Goal: Book appointment/travel/reservation

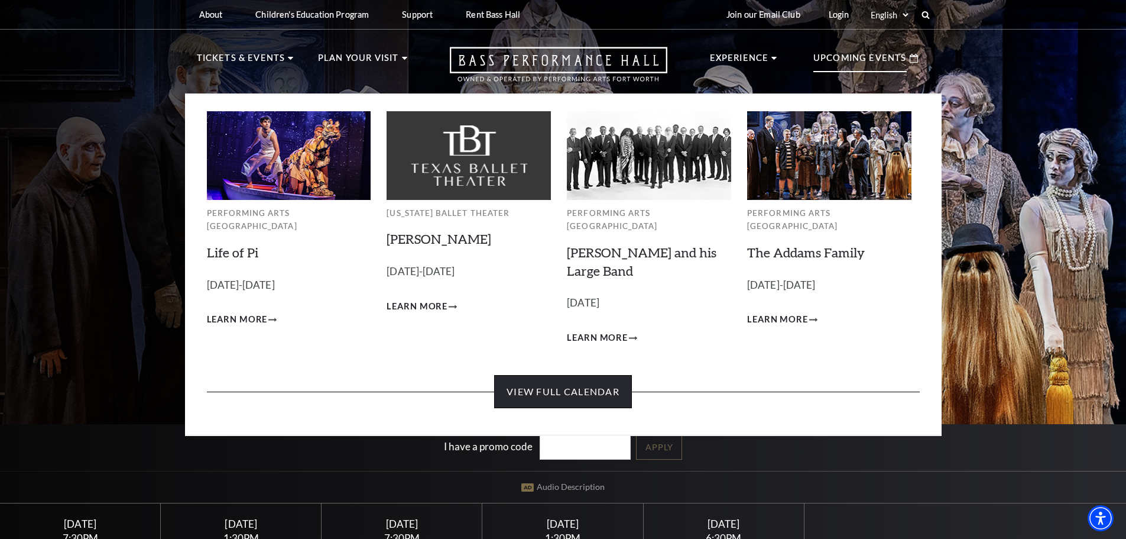
click at [566, 377] on link "View Full Calendar" at bounding box center [563, 391] width 138 height 33
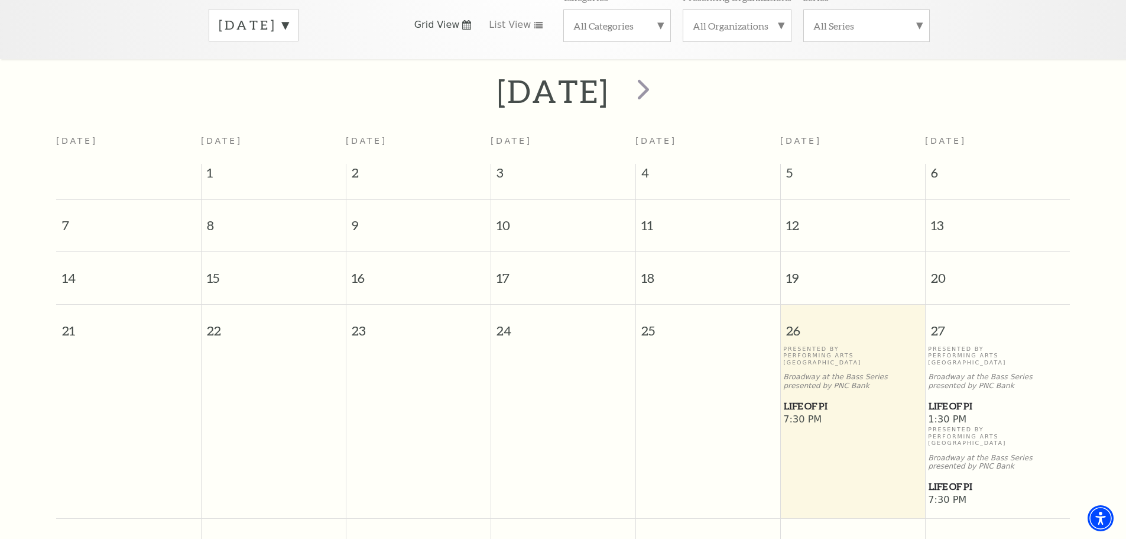
scroll to position [196, 0]
click at [661, 86] on span "next" at bounding box center [644, 93] width 34 height 34
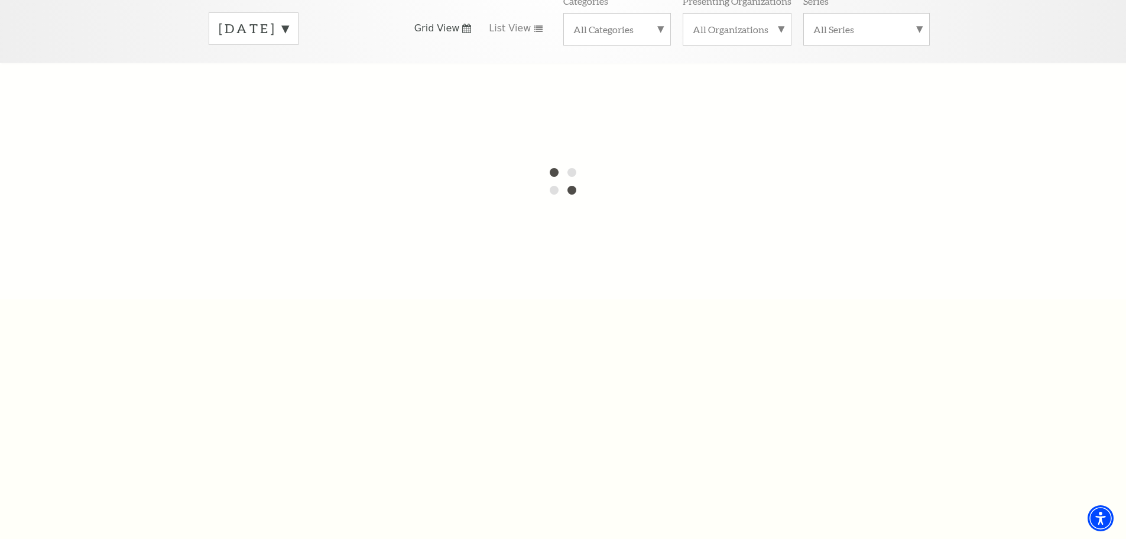
click at [289, 20] on label "[DATE]" at bounding box center [254, 29] width 70 height 18
click at [289, 41] on label "[DATE]" at bounding box center [254, 53] width 70 height 25
click at [289, 20] on label "[DATE]" at bounding box center [254, 29] width 70 height 18
click at [289, 43] on label "[DATE]" at bounding box center [254, 53] width 70 height 25
click at [289, 20] on label "[DATE]" at bounding box center [254, 29] width 70 height 18
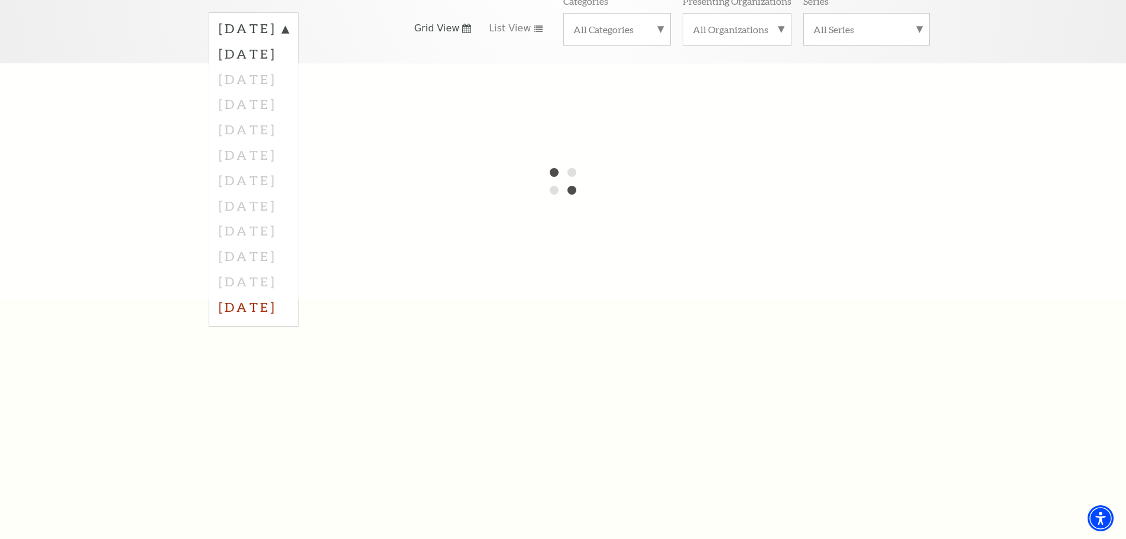
click at [289, 294] on label "[DATE]" at bounding box center [254, 306] width 70 height 25
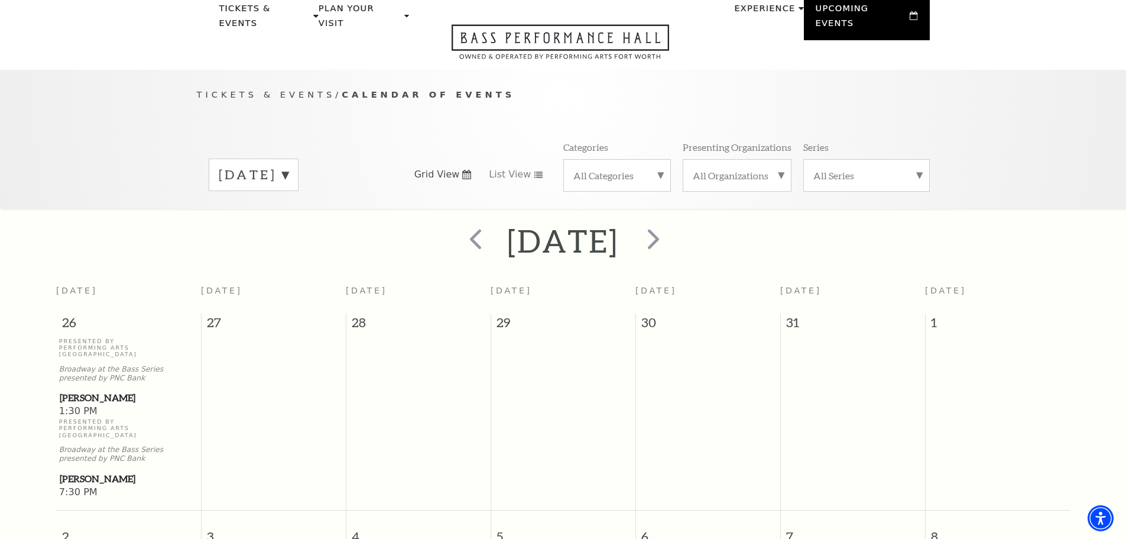
scroll to position [46, 0]
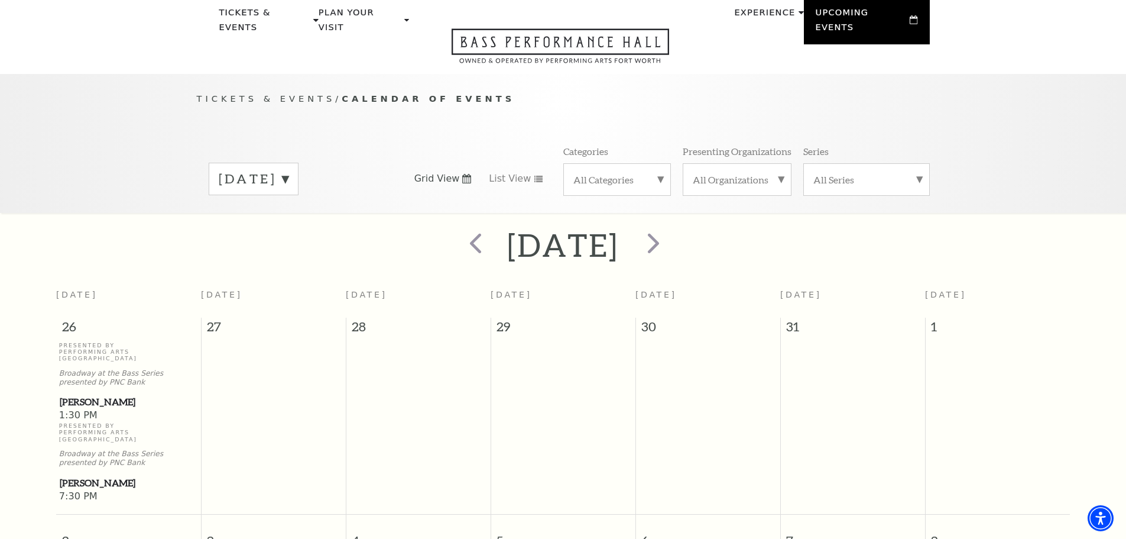
click at [289, 170] on label "[DATE]" at bounding box center [254, 179] width 70 height 18
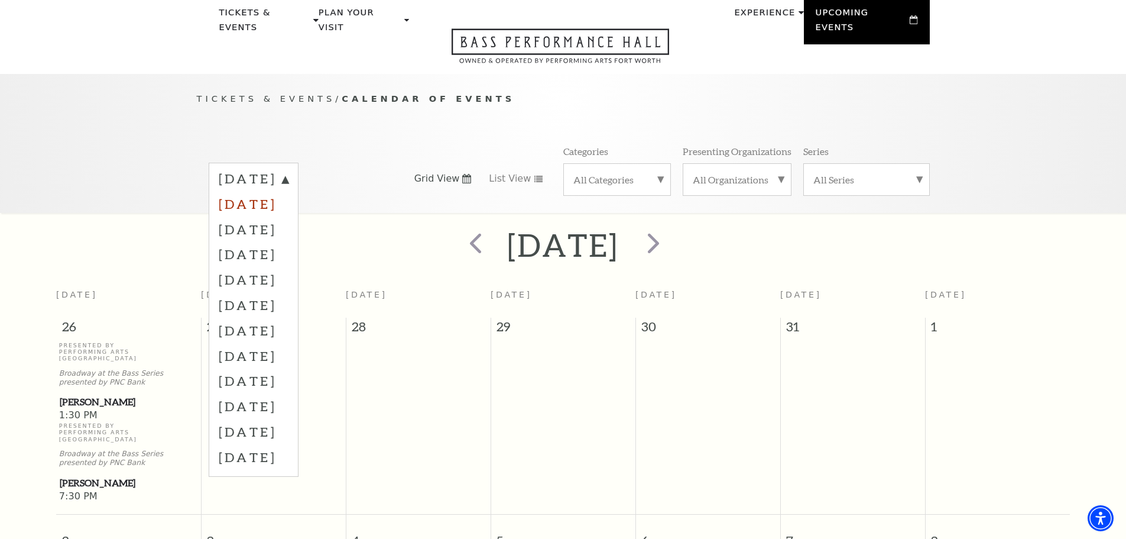
click at [289, 192] on label "[DATE]" at bounding box center [254, 203] width 70 height 25
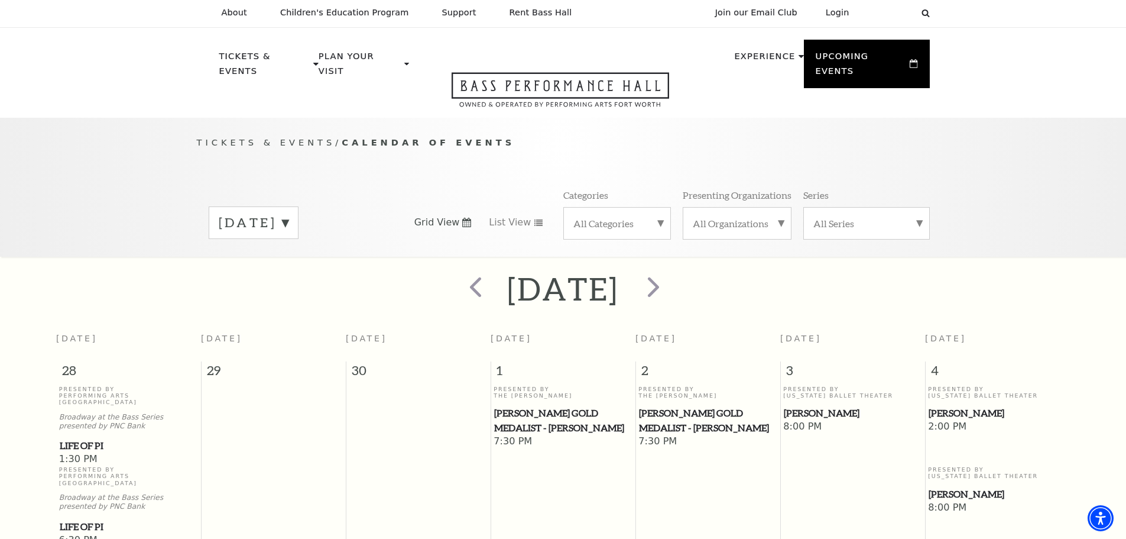
scroll to position [0, 0]
click at [289, 215] on label "[DATE]" at bounding box center [254, 224] width 70 height 18
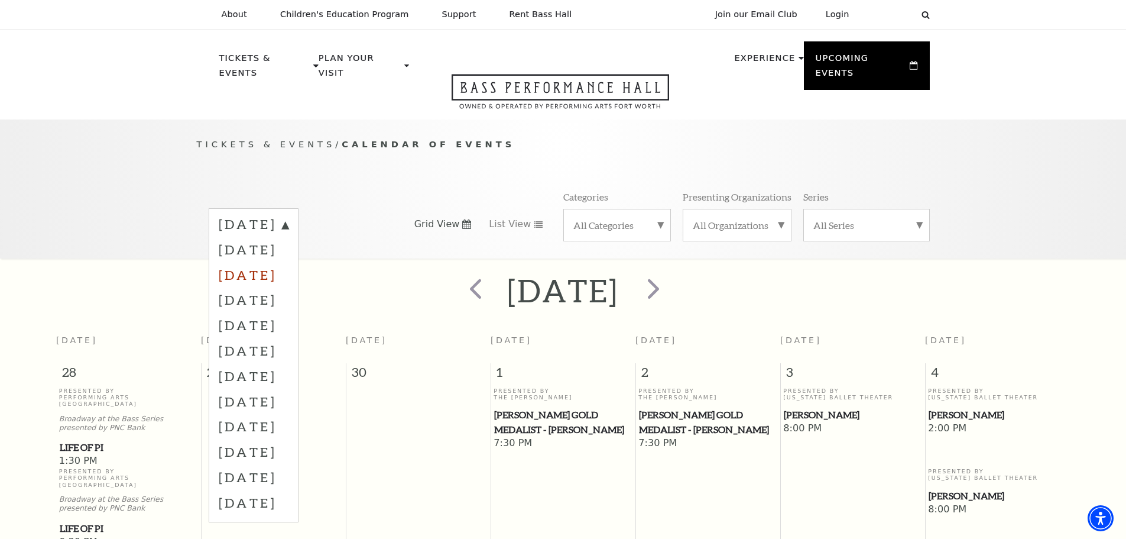
click at [289, 262] on label "[DATE]" at bounding box center [254, 274] width 70 height 25
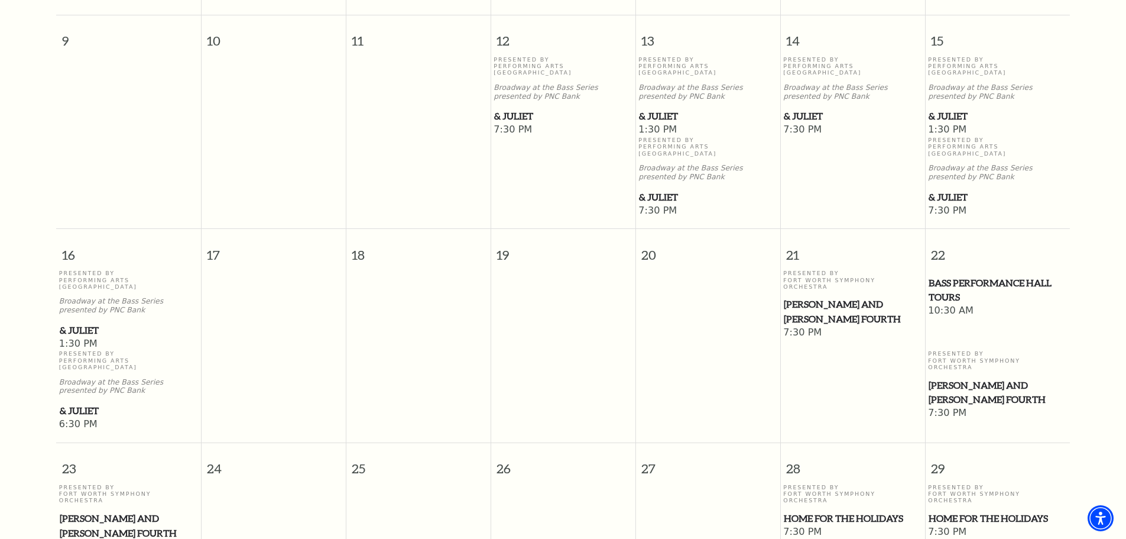
scroll to position [755, 0]
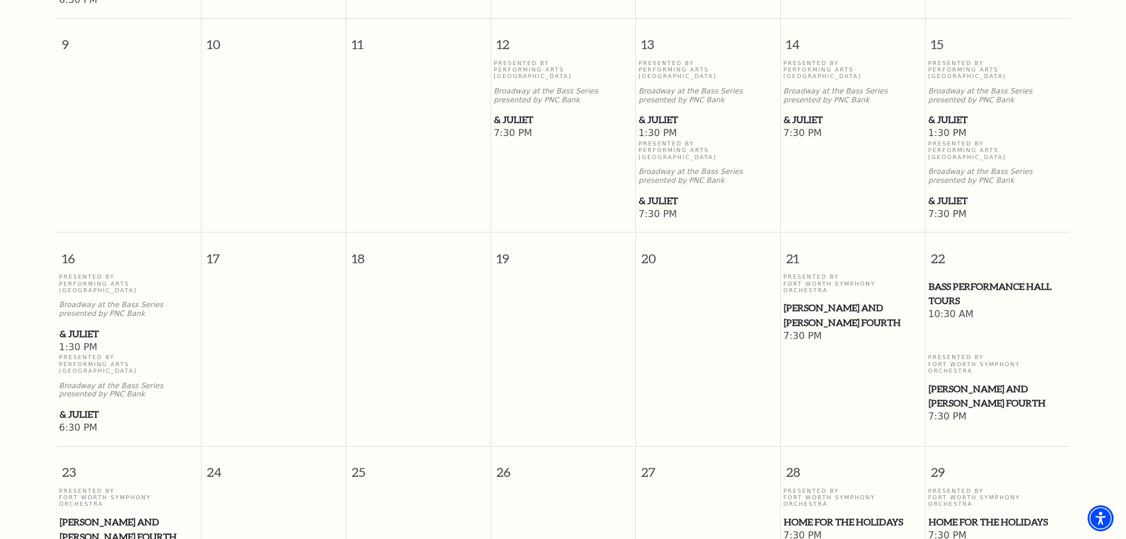
click at [947, 279] on span "Bass Performance Hall Tours" at bounding box center [998, 293] width 138 height 29
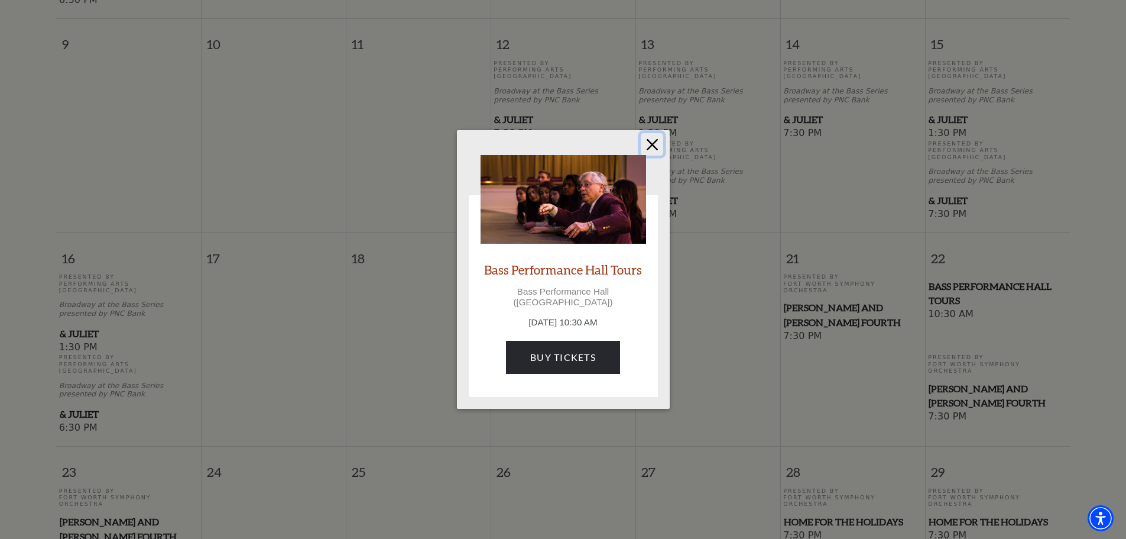
click at [650, 152] on button "Close" at bounding box center [652, 144] width 22 height 22
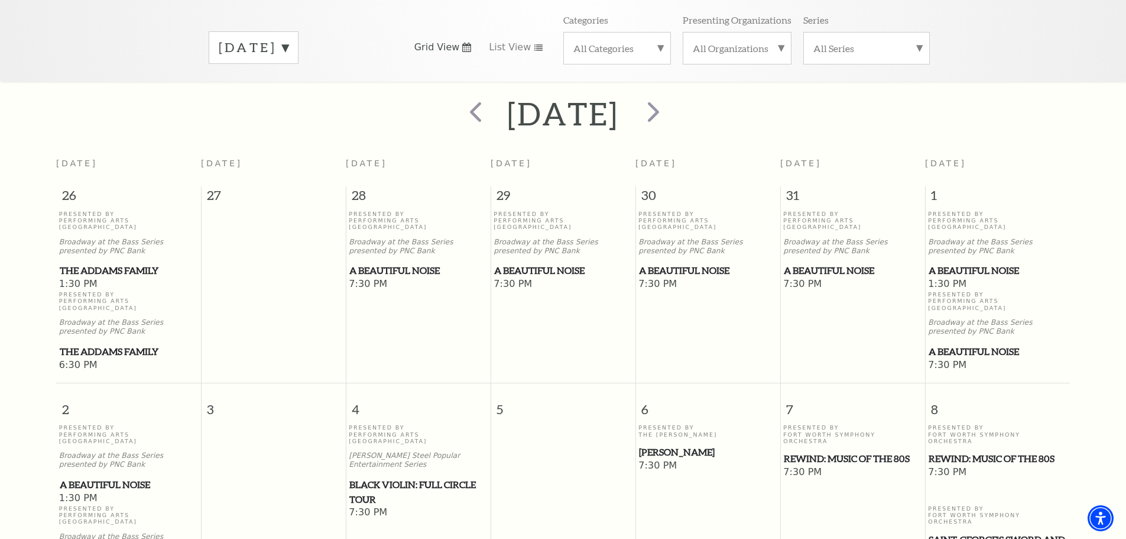
scroll to position [164, 0]
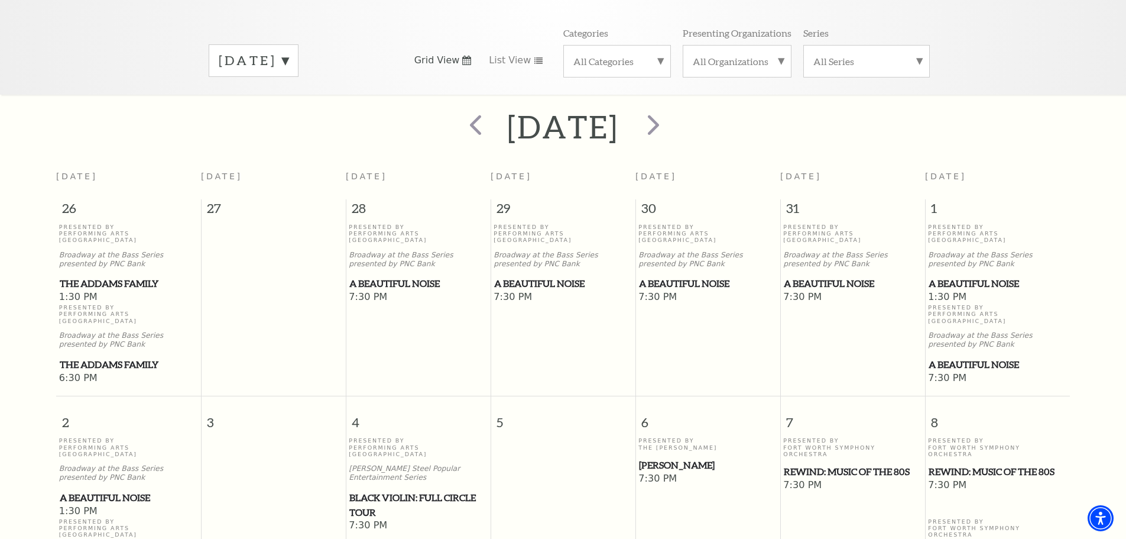
click at [289, 51] on label "[DATE]" at bounding box center [254, 60] width 70 height 18
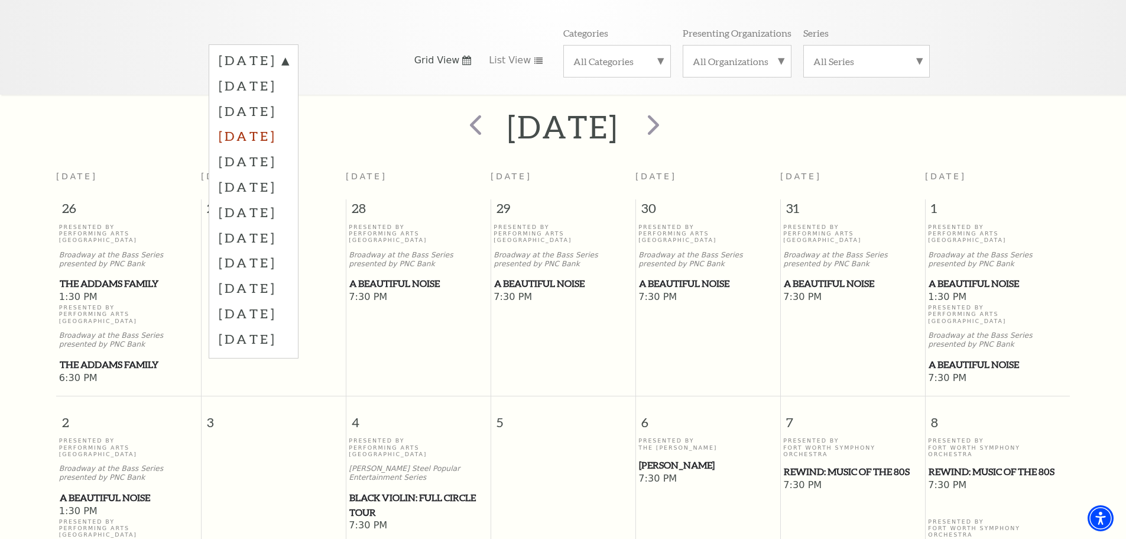
click at [284, 123] on label "[DATE]" at bounding box center [254, 135] width 70 height 25
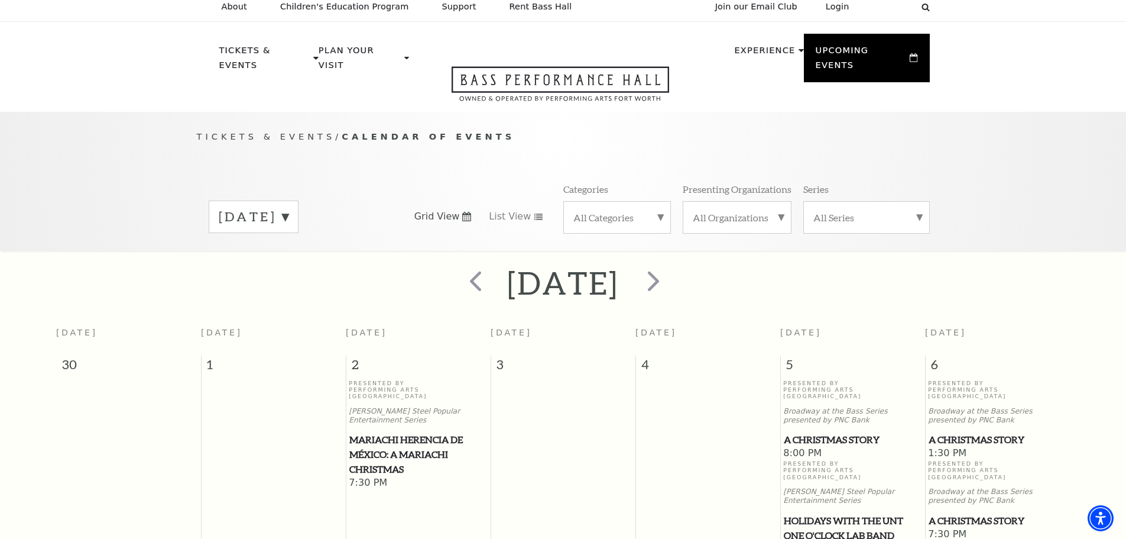
scroll to position [0, 0]
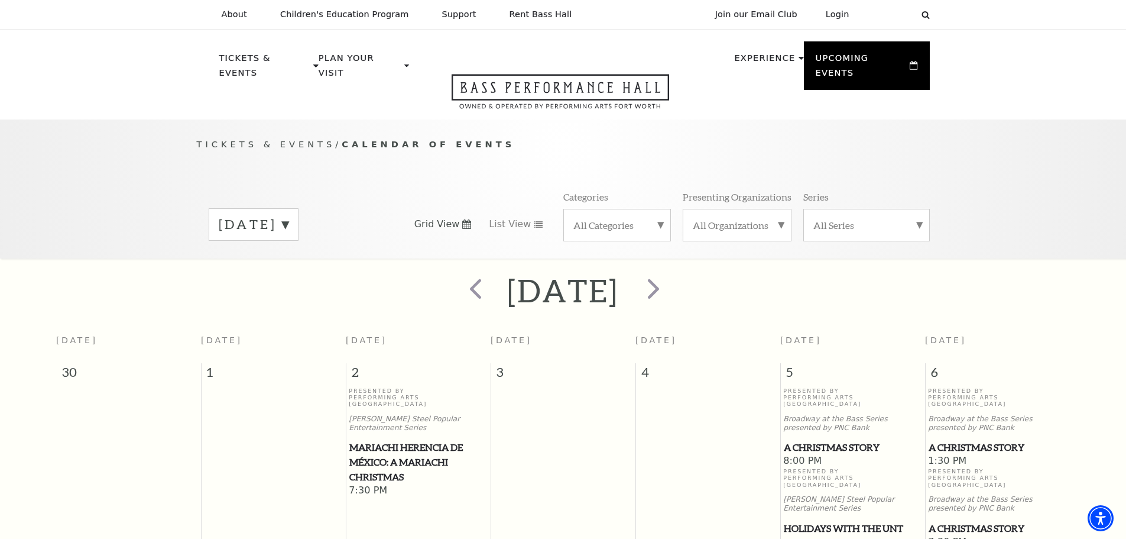
click at [289, 215] on label "[DATE]" at bounding box center [254, 224] width 70 height 18
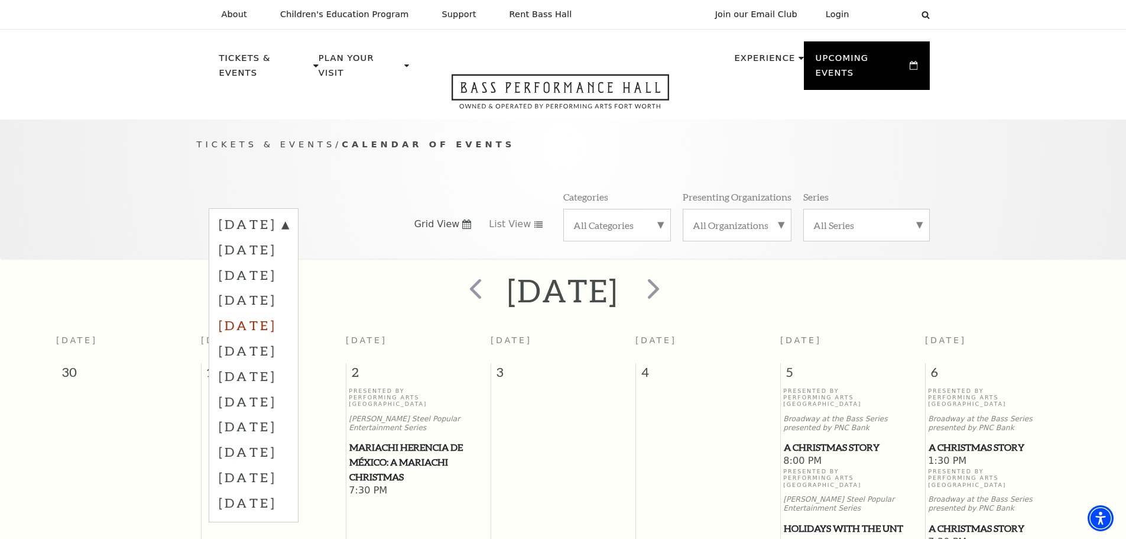
click at [289, 313] on label "[DATE]" at bounding box center [254, 324] width 70 height 25
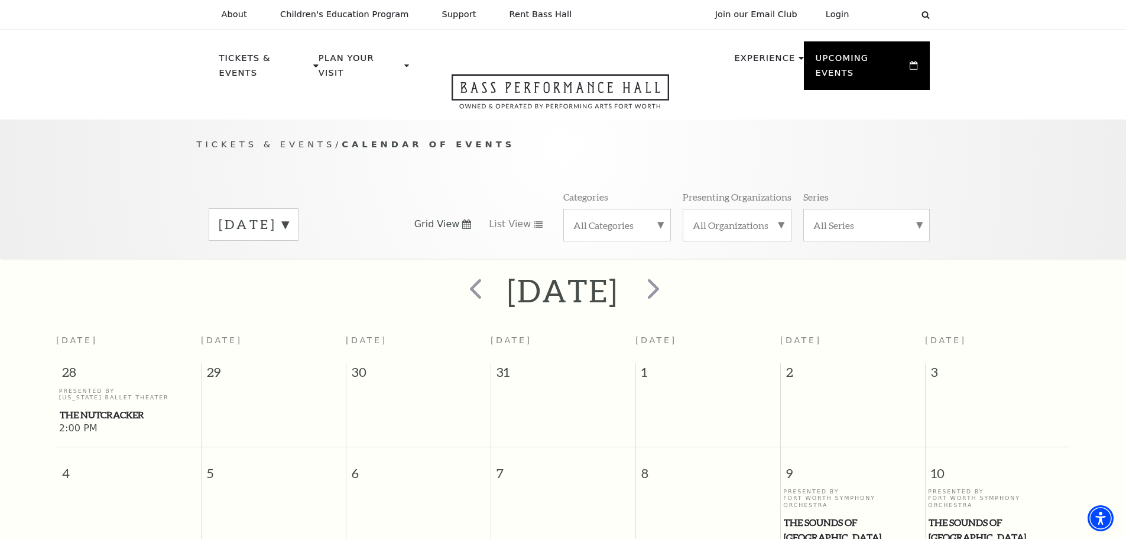
click at [289, 215] on label "[DATE]" at bounding box center [254, 224] width 70 height 18
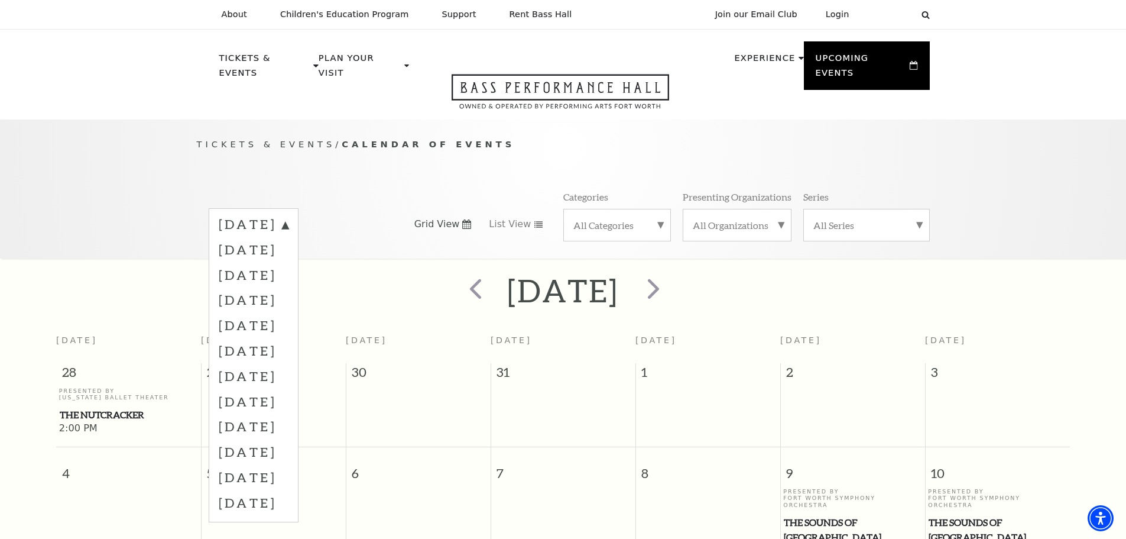
click at [289, 215] on label "[DATE]" at bounding box center [254, 225] width 70 height 21
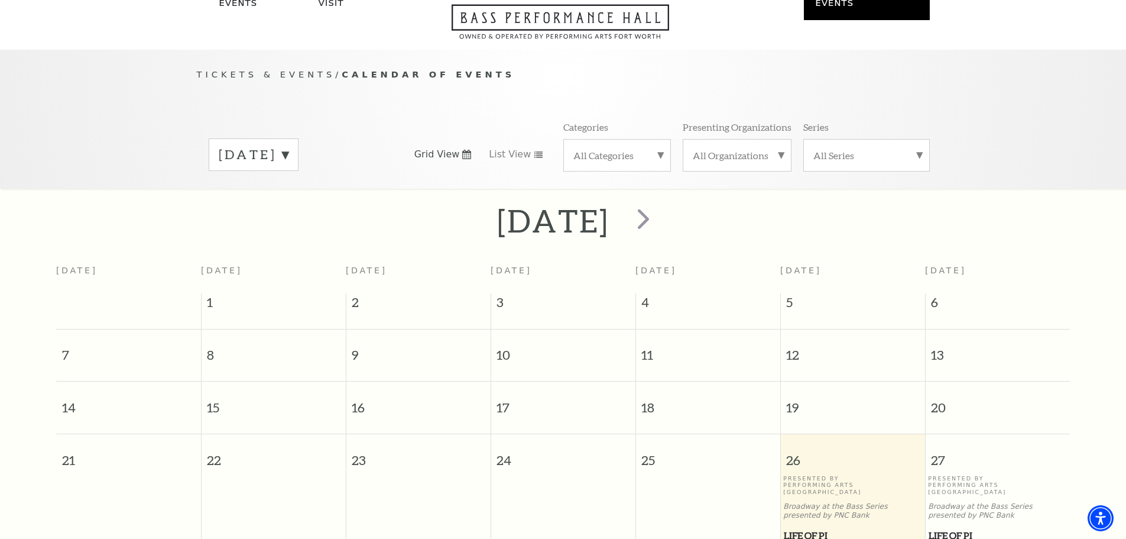
scroll to position [105, 0]
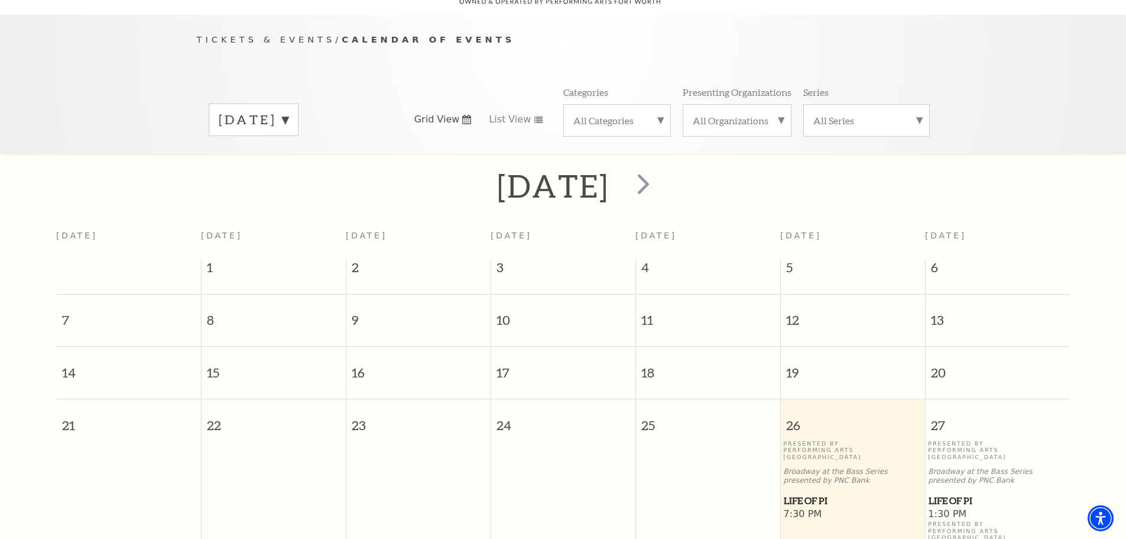
click at [289, 111] on label "[DATE]" at bounding box center [254, 120] width 70 height 18
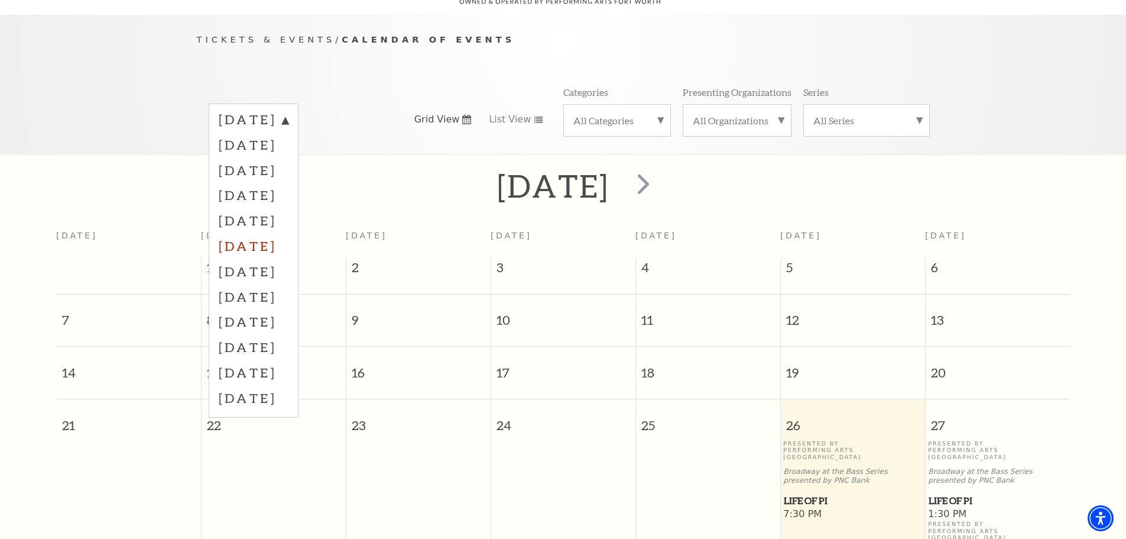
click at [289, 233] on label "[DATE]" at bounding box center [254, 245] width 70 height 25
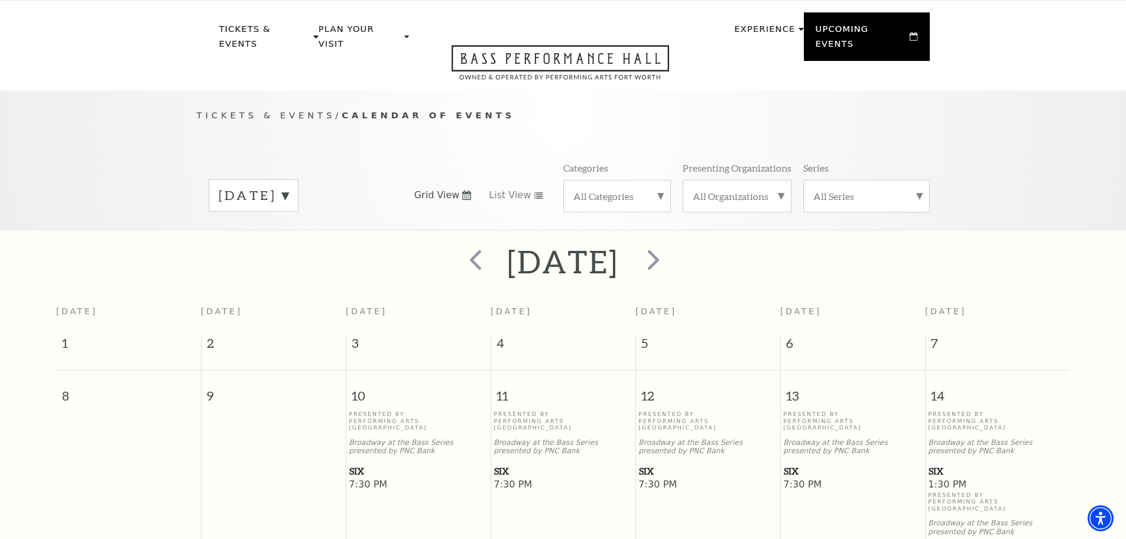
scroll to position [0, 0]
